Goal: Check status: Check status

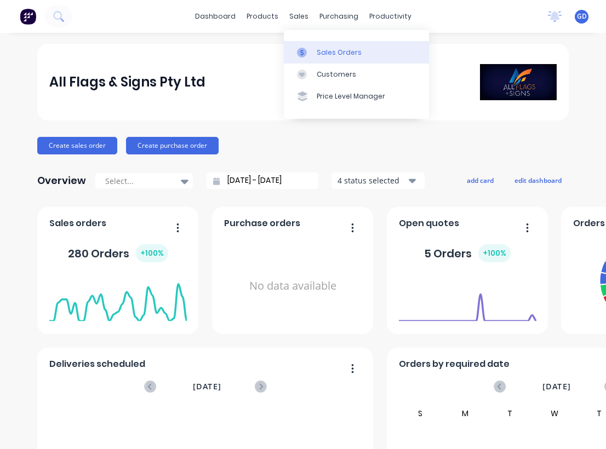
click at [325, 48] on div "Sales Orders" at bounding box center [339, 53] width 45 height 10
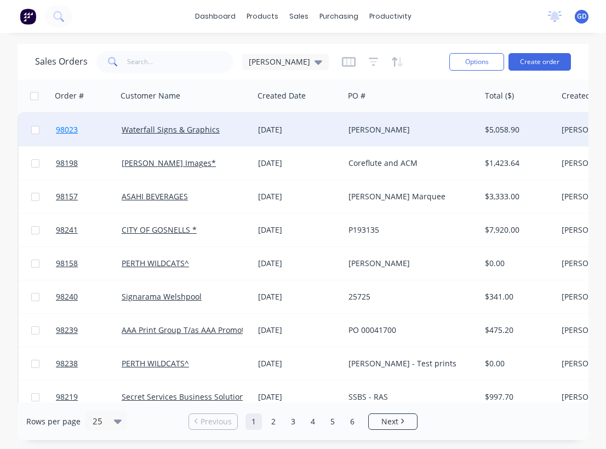
click at [63, 126] on span "98023" at bounding box center [67, 129] width 22 height 11
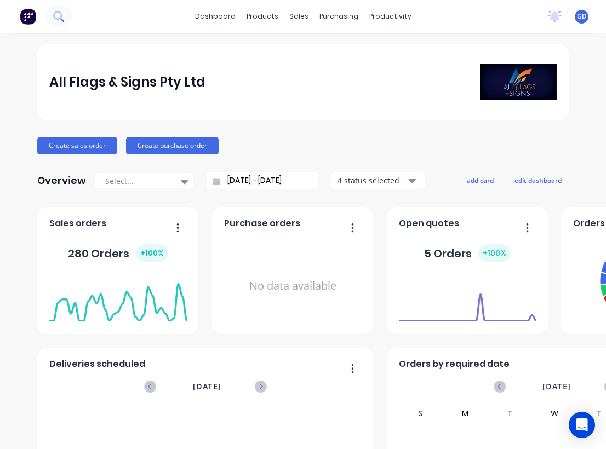
click at [58, 17] on icon at bounding box center [58, 16] width 10 height 10
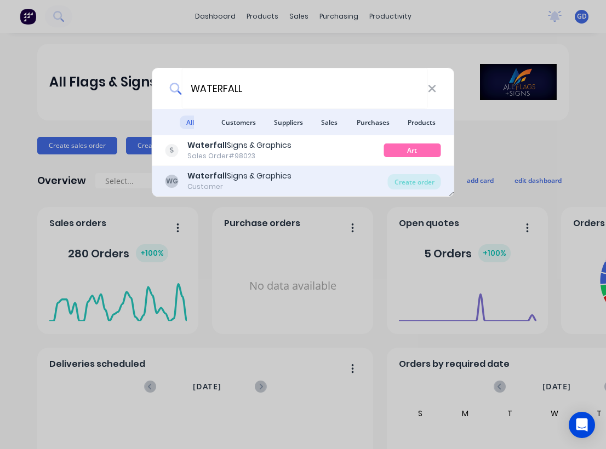
type input "WATERFALL"
click at [206, 181] on div "Waterfall Signs & Graphics" at bounding box center [239, 176] width 104 height 12
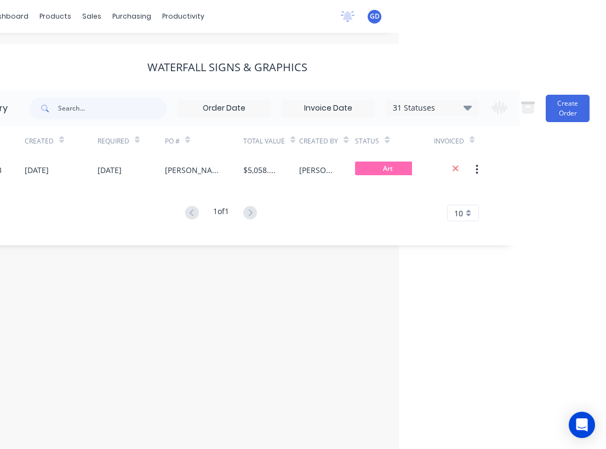
scroll to position [0, 207]
click at [469, 113] on icon at bounding box center [468, 107] width 8 height 13
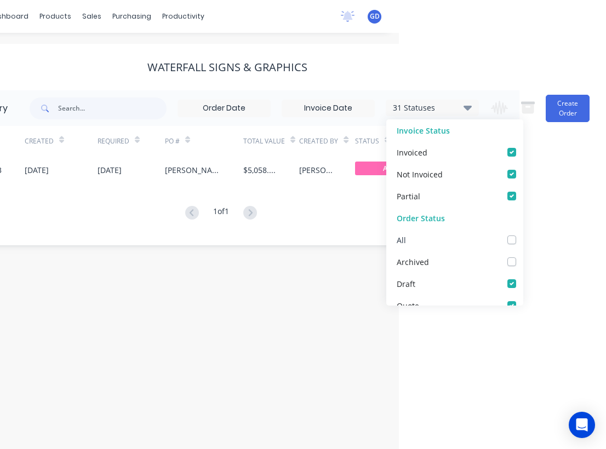
click at [523, 234] on label at bounding box center [523, 234] width 0 height 0
click at [523, 237] on input "checkbox" at bounding box center [527, 239] width 9 height 10
checkbox input "true"
click at [92, 241] on div "Order history 32 Statuses Invoice Status Invoiced Not Invoiced Partial Order St…" at bounding box center [227, 167] width 584 height 155
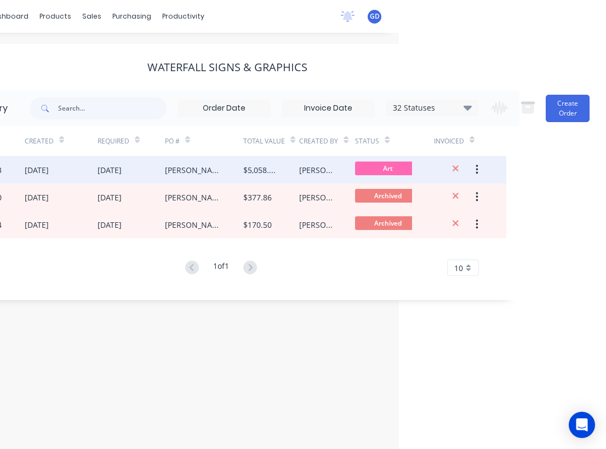
click at [48, 168] on div "[DATE]" at bounding box center [37, 170] width 24 height 12
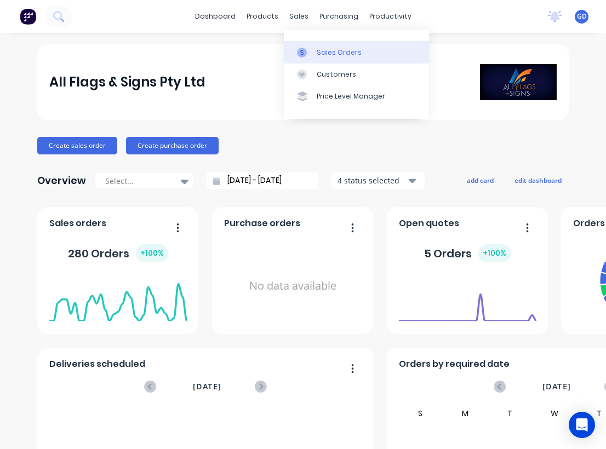
click at [328, 49] on div "Sales Orders" at bounding box center [339, 53] width 45 height 10
click at [324, 48] on div "Sales Orders" at bounding box center [339, 53] width 45 height 10
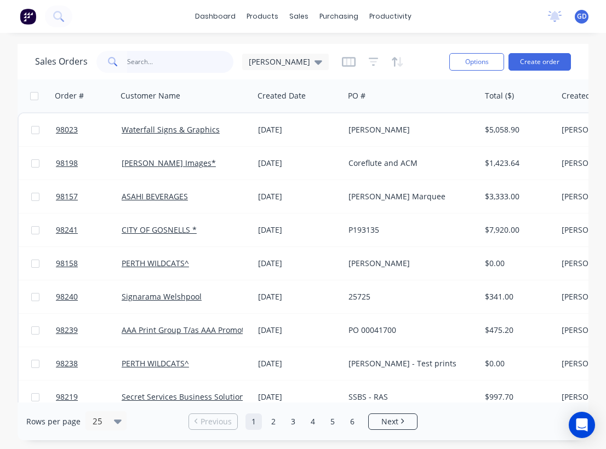
click at [143, 59] on input "text" at bounding box center [180, 62] width 107 height 22
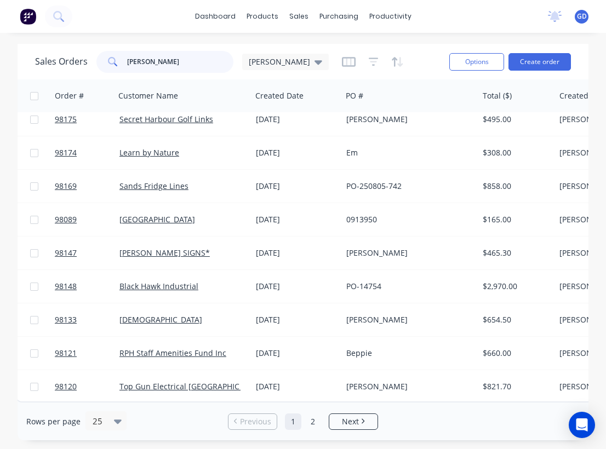
scroll to position [551, 2]
type input "[PERSON_NAME]"
click at [314, 423] on link "2" at bounding box center [313, 422] width 16 height 16
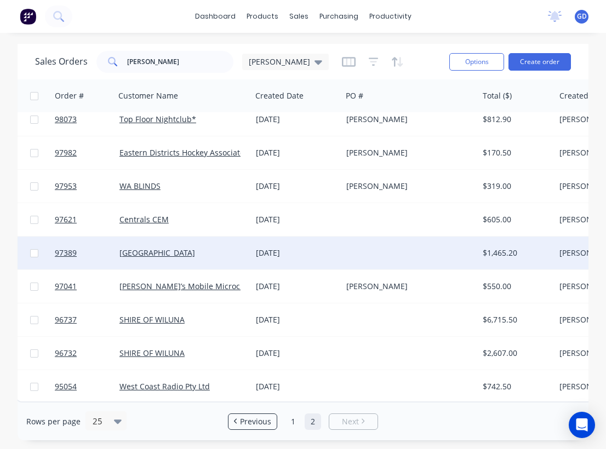
scroll to position [250, 2]
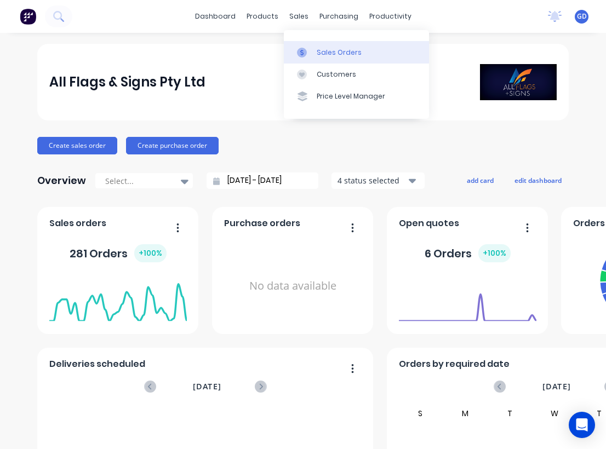
click at [324, 51] on div "Sales Orders" at bounding box center [339, 53] width 45 height 10
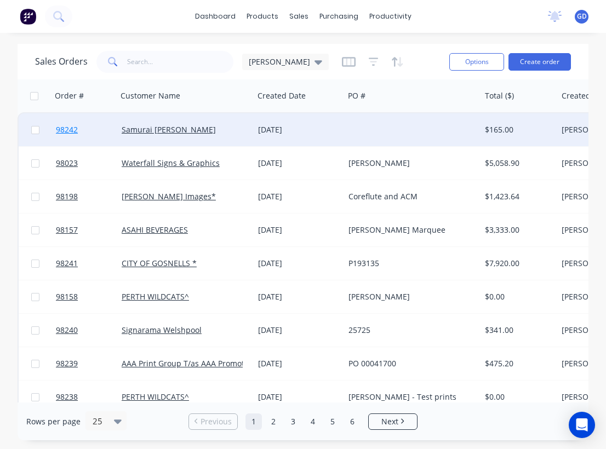
click at [71, 130] on span "98242" at bounding box center [67, 129] width 22 height 11
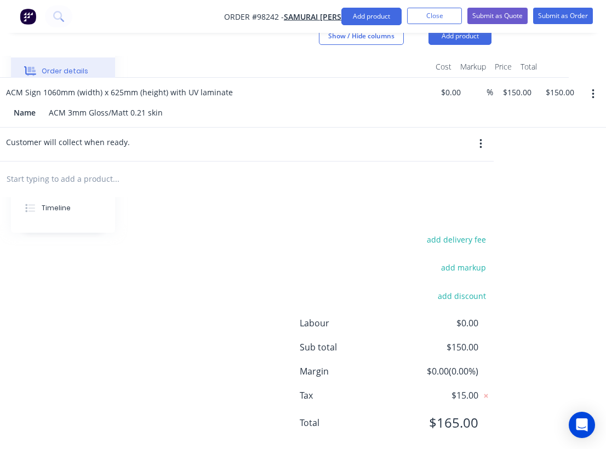
scroll to position [321, 243]
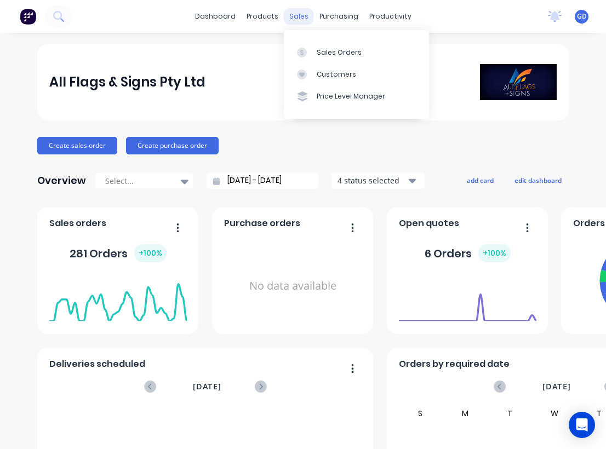
click at [297, 18] on div "sales" at bounding box center [299, 16] width 30 height 16
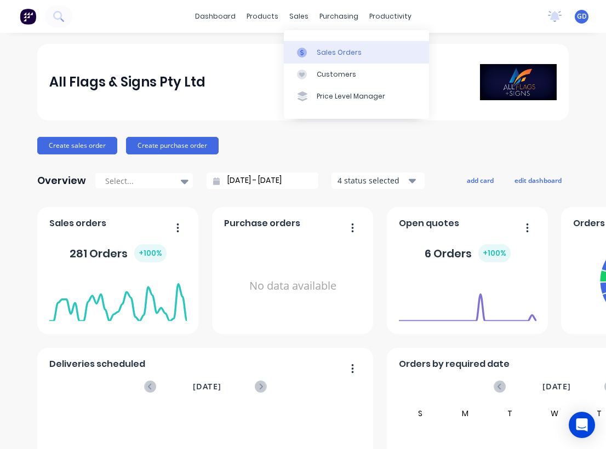
click at [317, 46] on link "Sales Orders" at bounding box center [356, 52] width 145 height 22
